Goal: Task Accomplishment & Management: Manage account settings

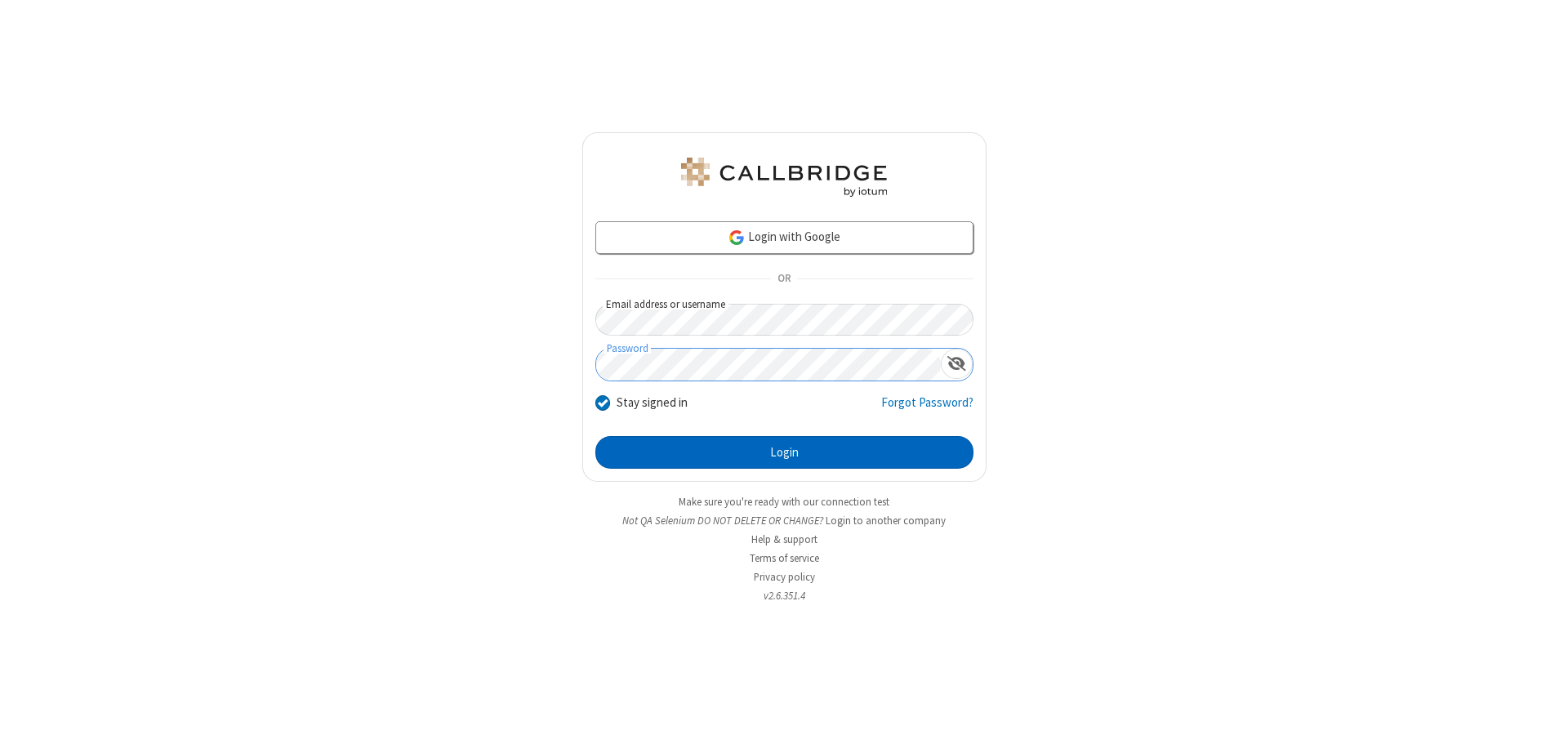
click at [784, 453] on button "Login" at bounding box center [784, 453] width 378 height 33
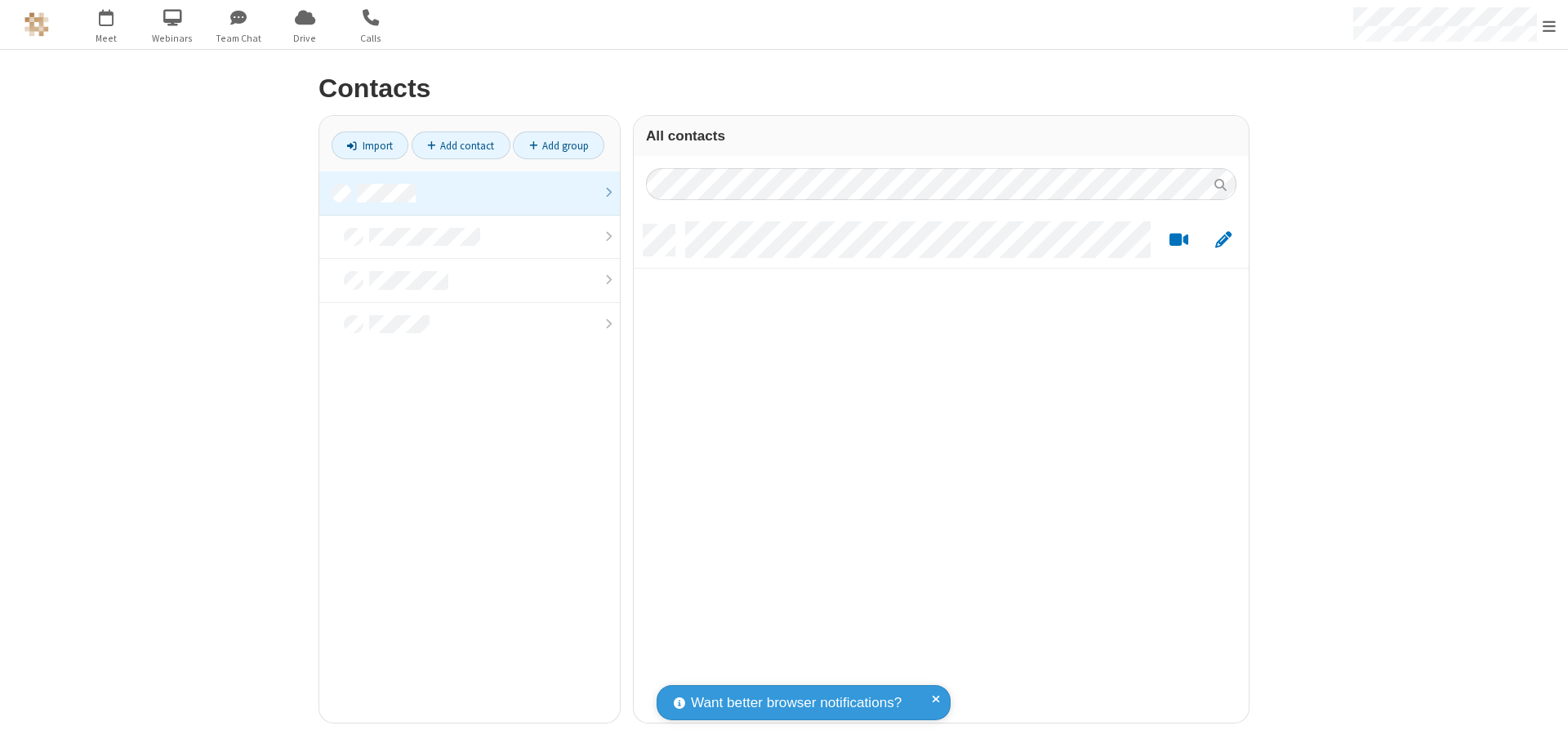
click at [470, 192] on link at bounding box center [470, 193] width 301 height 44
click at [461, 145] on link "Add contact" at bounding box center [461, 145] width 98 height 28
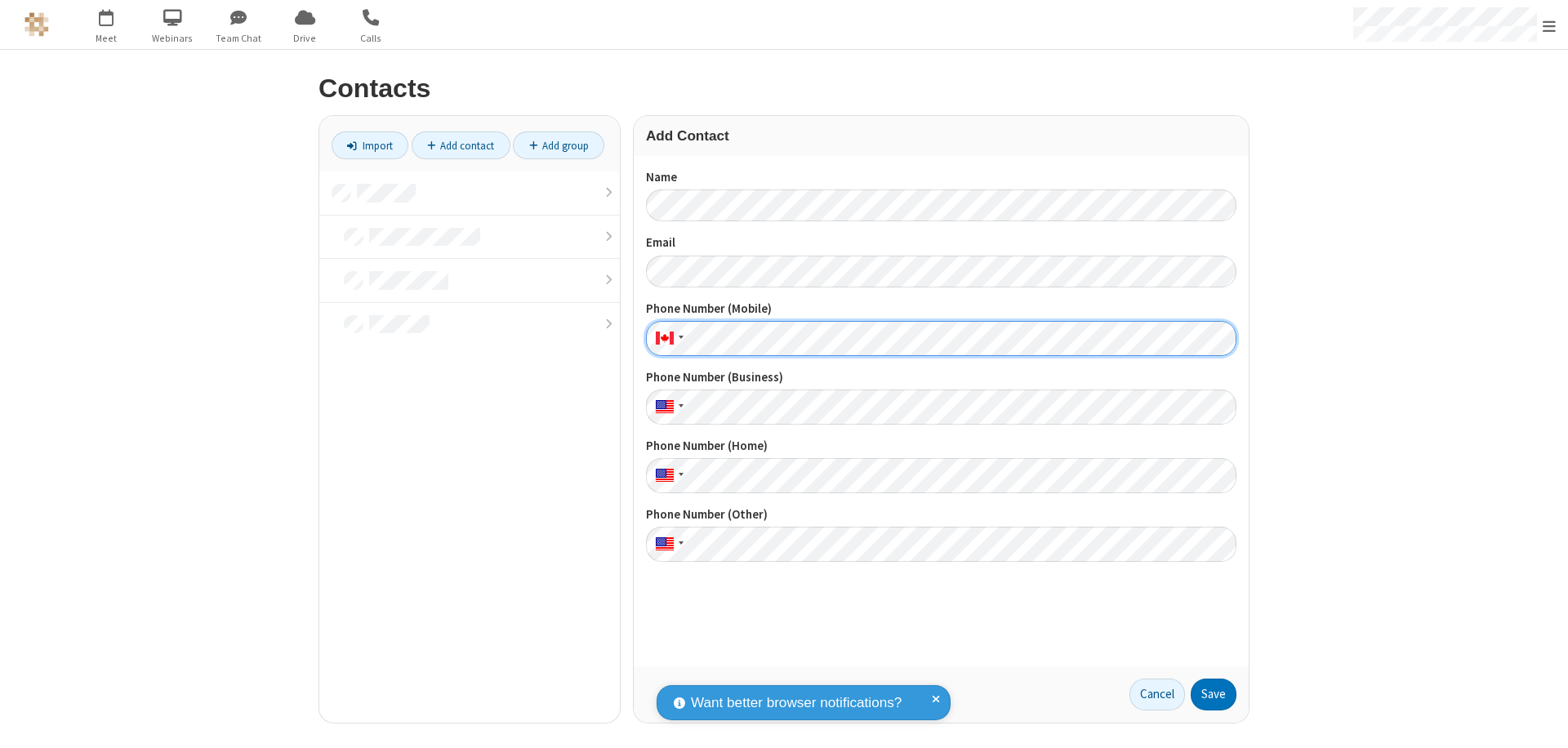
click at [1214, 695] on button "Save" at bounding box center [1213, 695] width 46 height 33
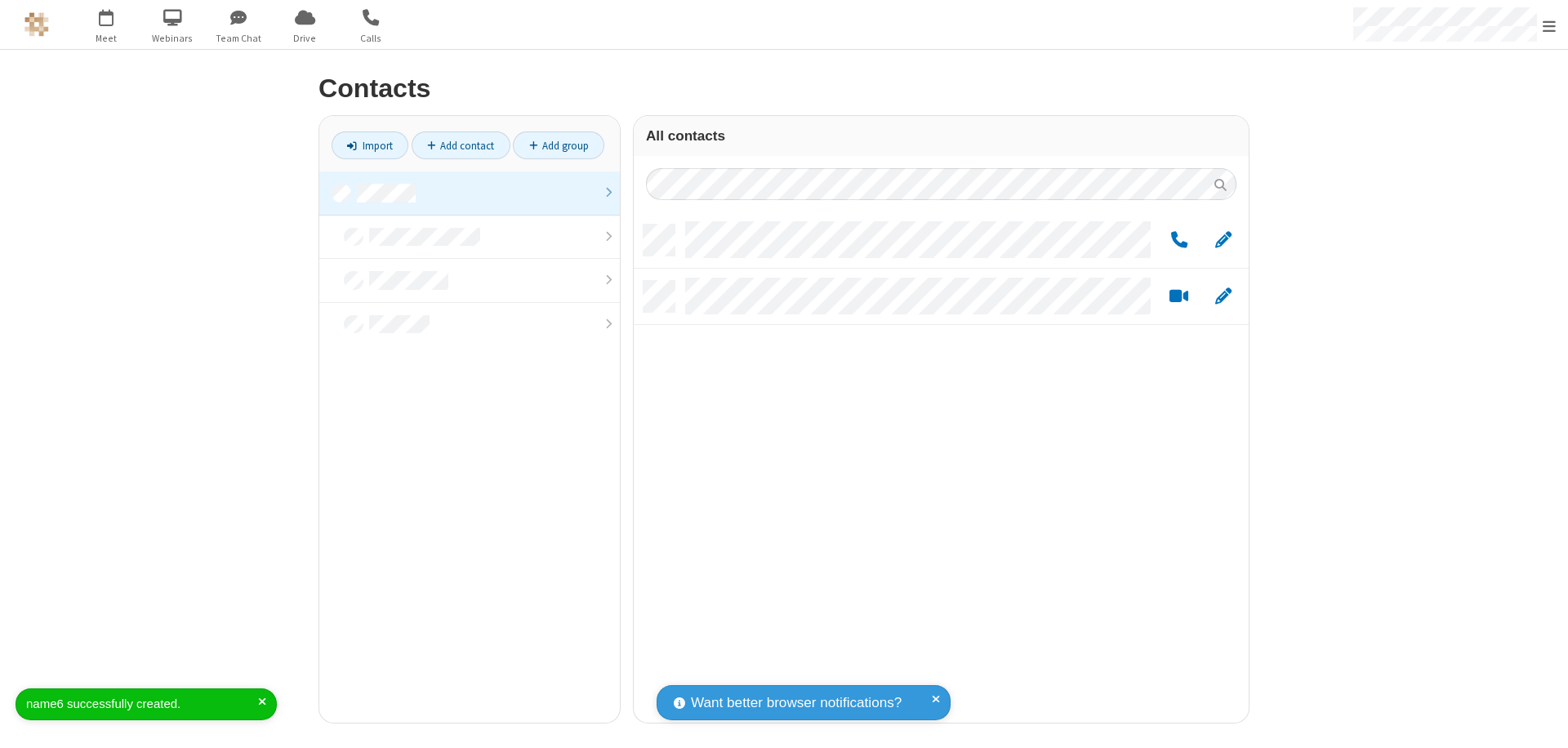
scroll to position [499, 602]
